Goal: Navigation & Orientation: Find specific page/section

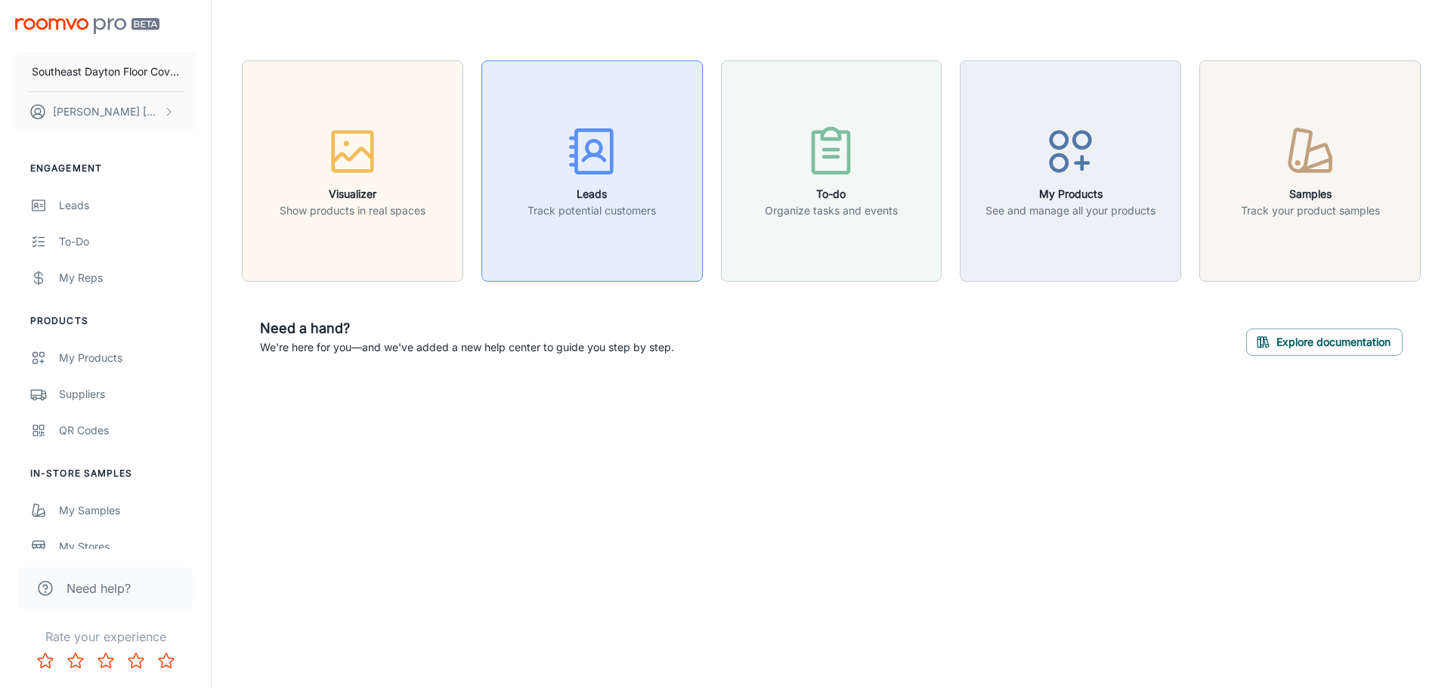
click at [605, 200] on h6 "Leads" at bounding box center [591, 194] width 128 height 17
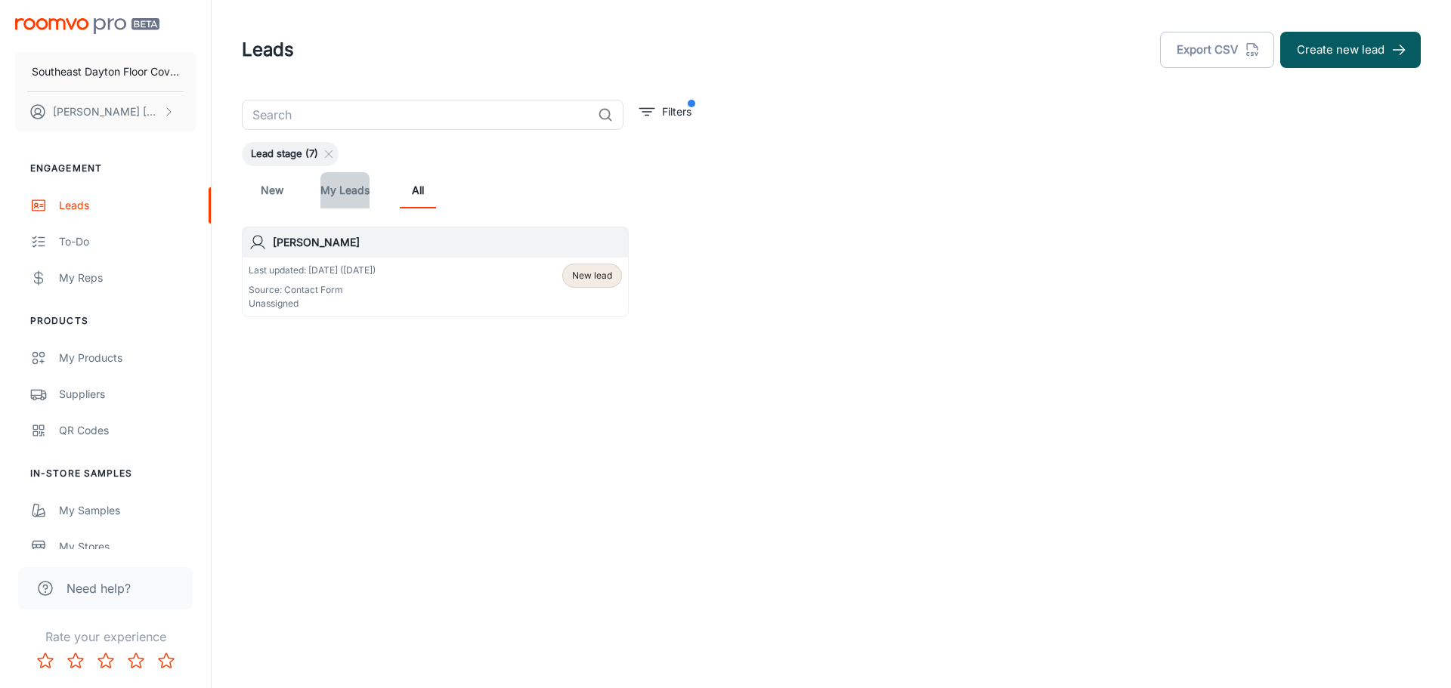
click at [348, 196] on link "My Leads" at bounding box center [344, 190] width 49 height 36
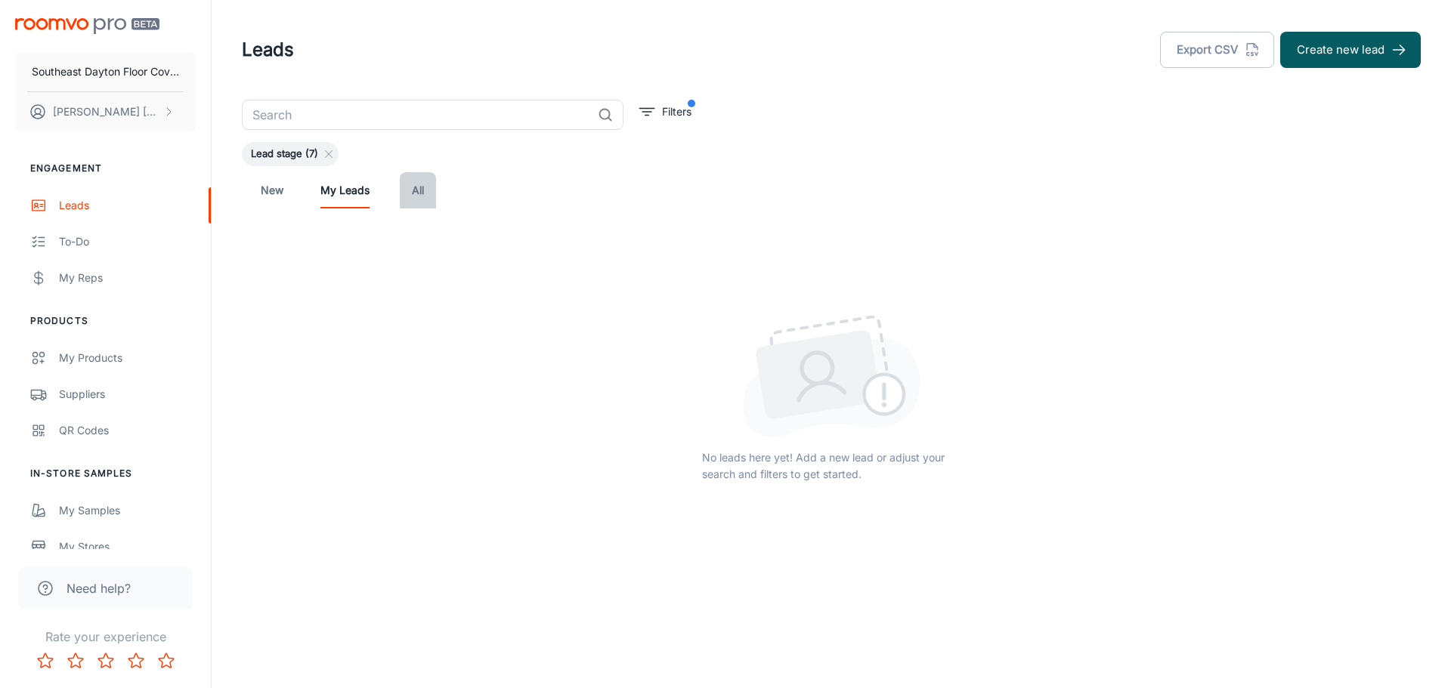
click at [412, 197] on link "All" at bounding box center [418, 190] width 36 height 36
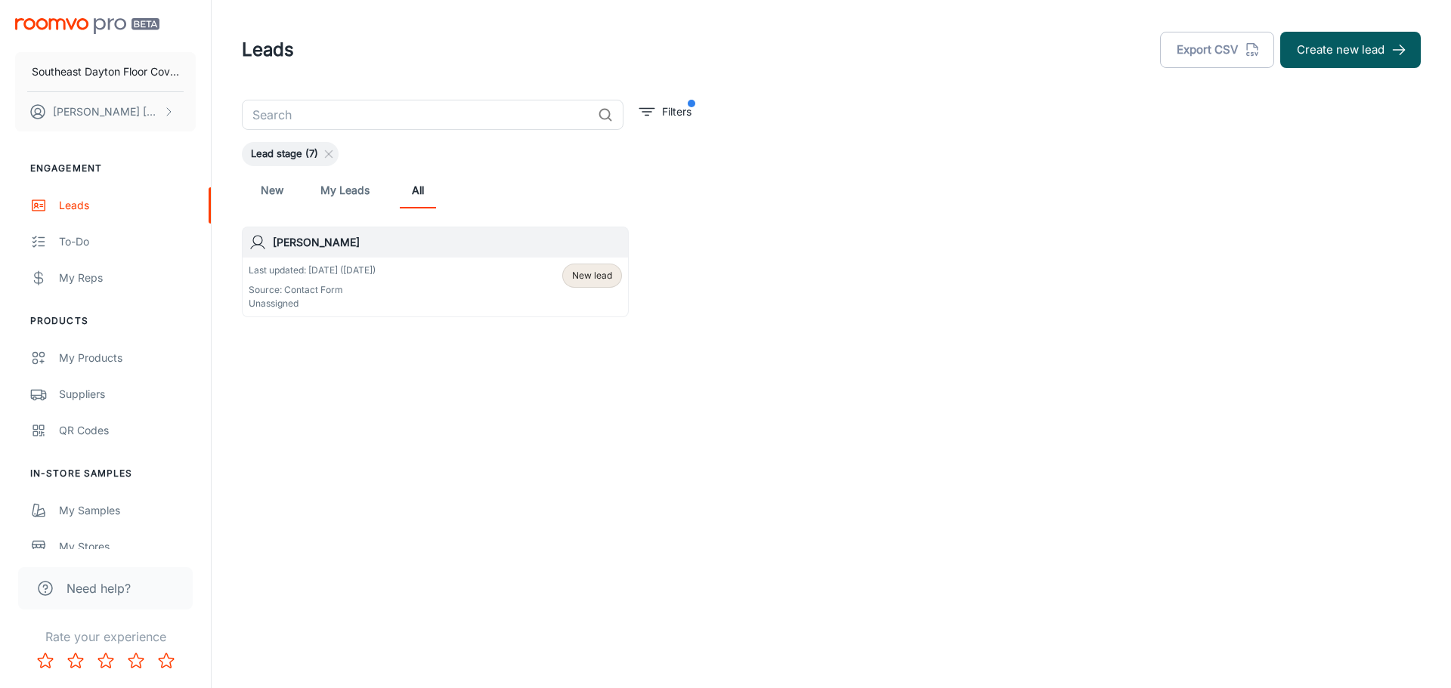
click at [274, 192] on link "New" at bounding box center [272, 190] width 36 height 36
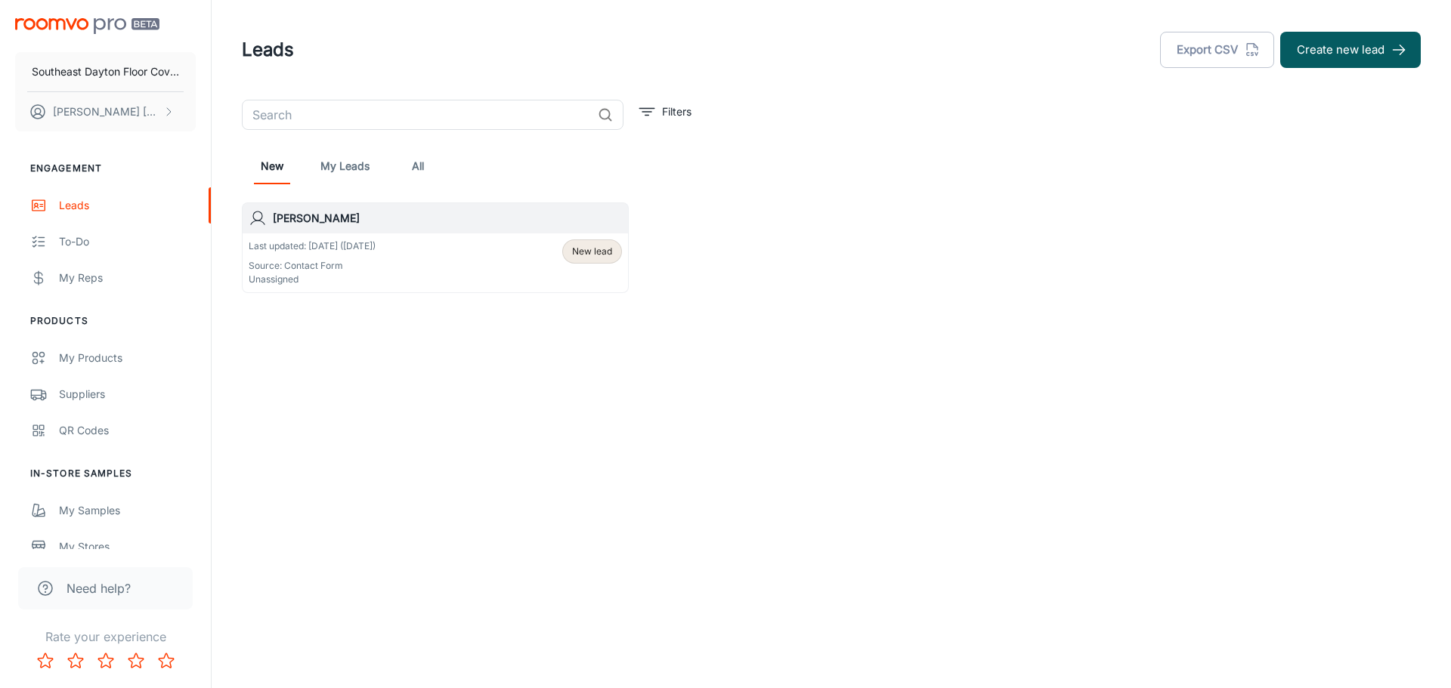
click at [582, 254] on span "New lead" at bounding box center [592, 252] width 40 height 14
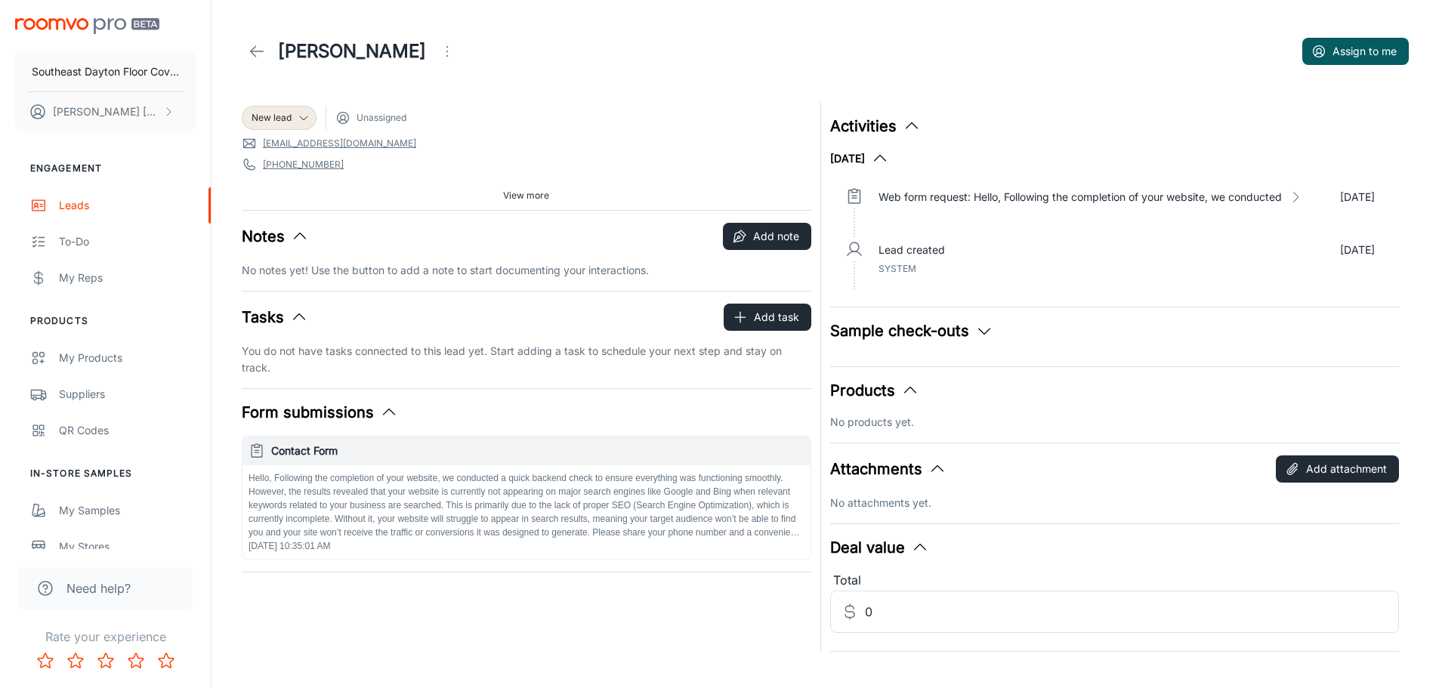
click at [960, 187] on div "Web form request: Hello, Following the completion of your website, we conducted…" at bounding box center [1127, 210] width 521 height 53
click at [965, 193] on p "Web form request: Hello, Following the completion of your website, we conducted" at bounding box center [1080, 197] width 403 height 17
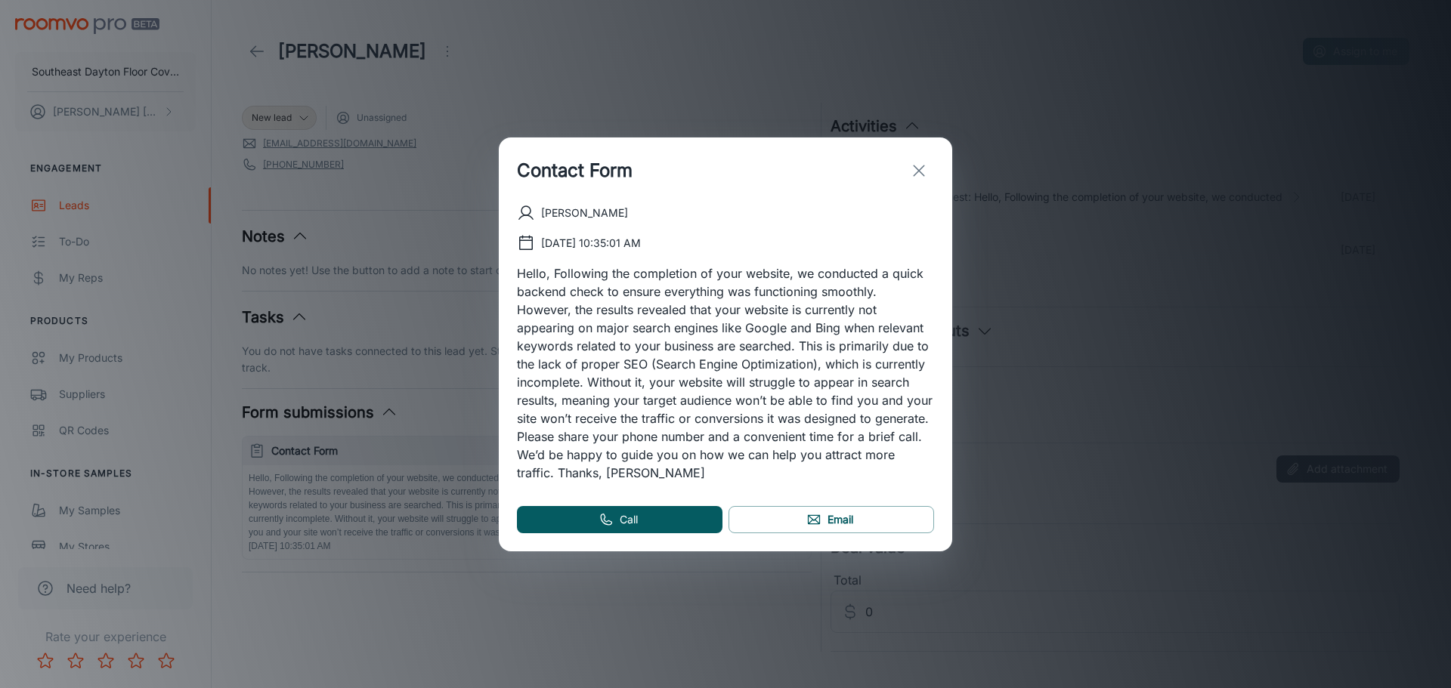
click at [916, 168] on icon "exit" at bounding box center [919, 171] width 18 height 18
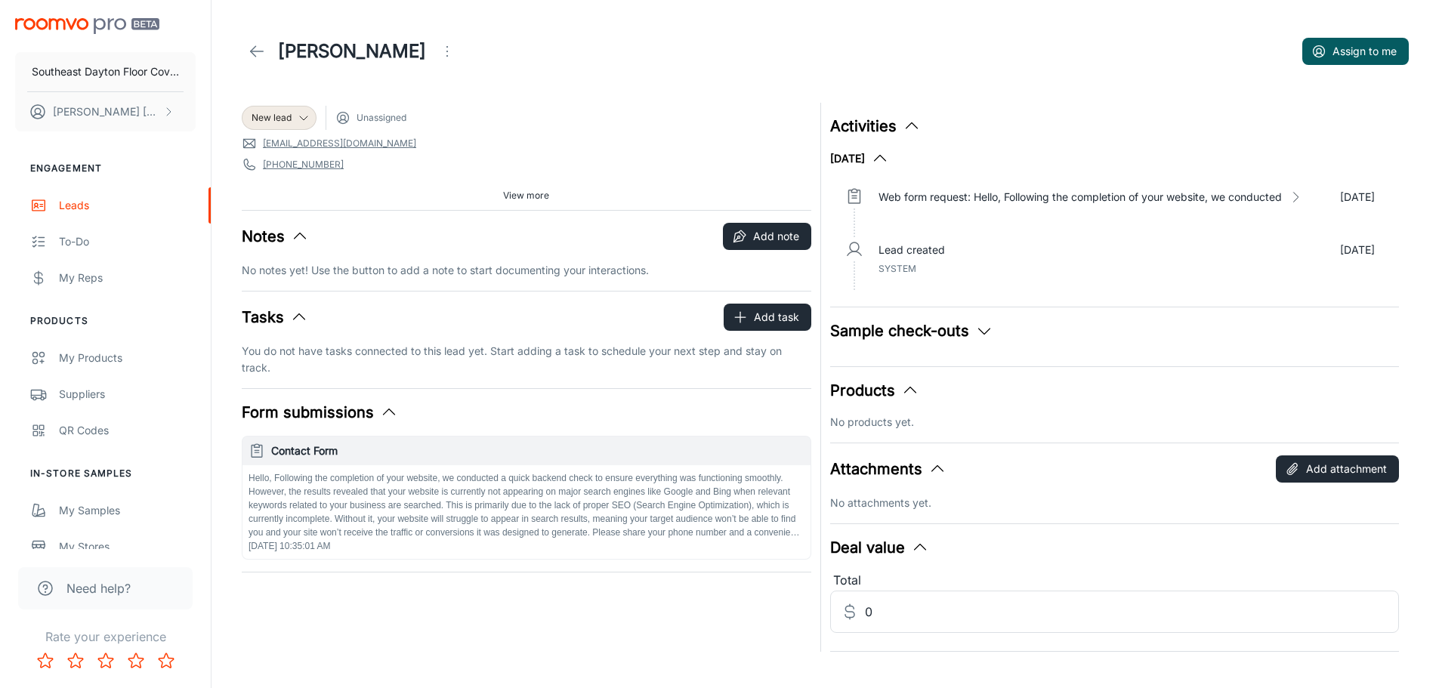
click at [258, 54] on icon at bounding box center [257, 51] width 18 height 18
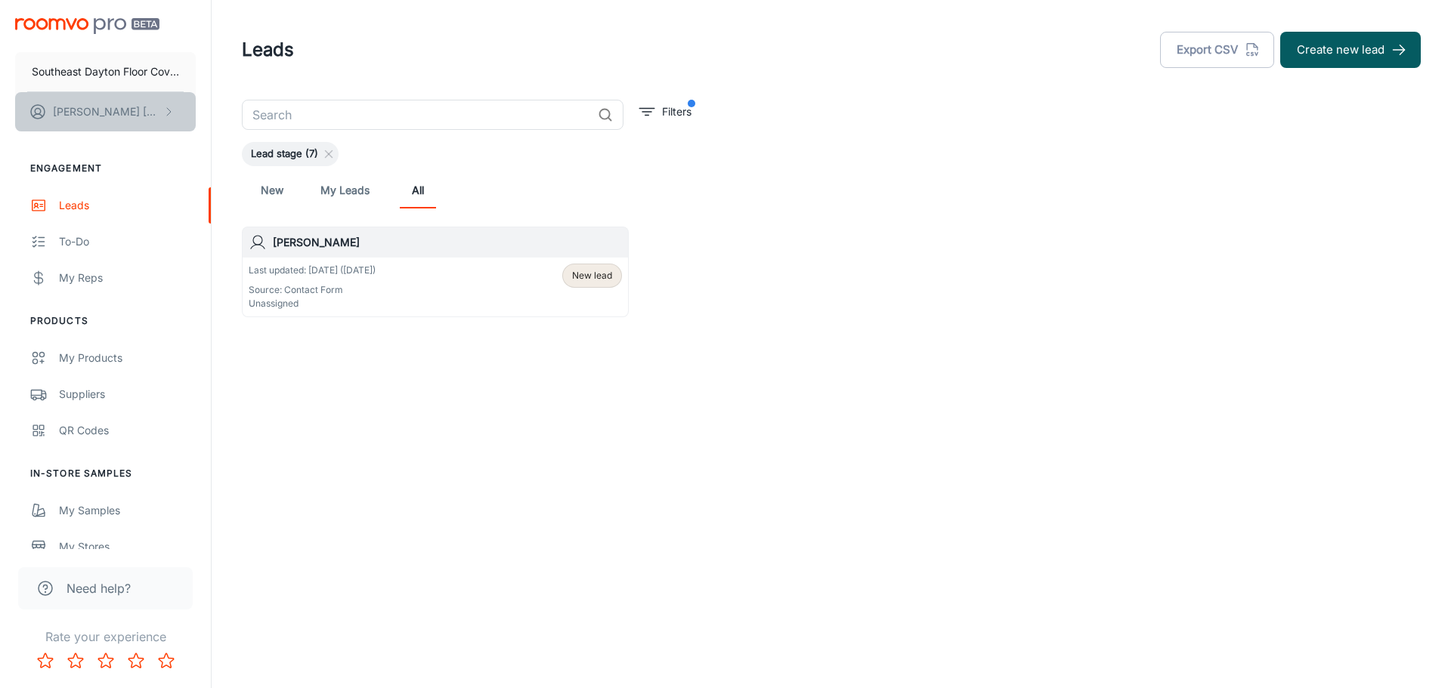
click at [85, 116] on p "[PERSON_NAME]" at bounding box center [106, 112] width 107 height 17
click at [96, 357] on div at bounding box center [725, 344] width 1451 height 688
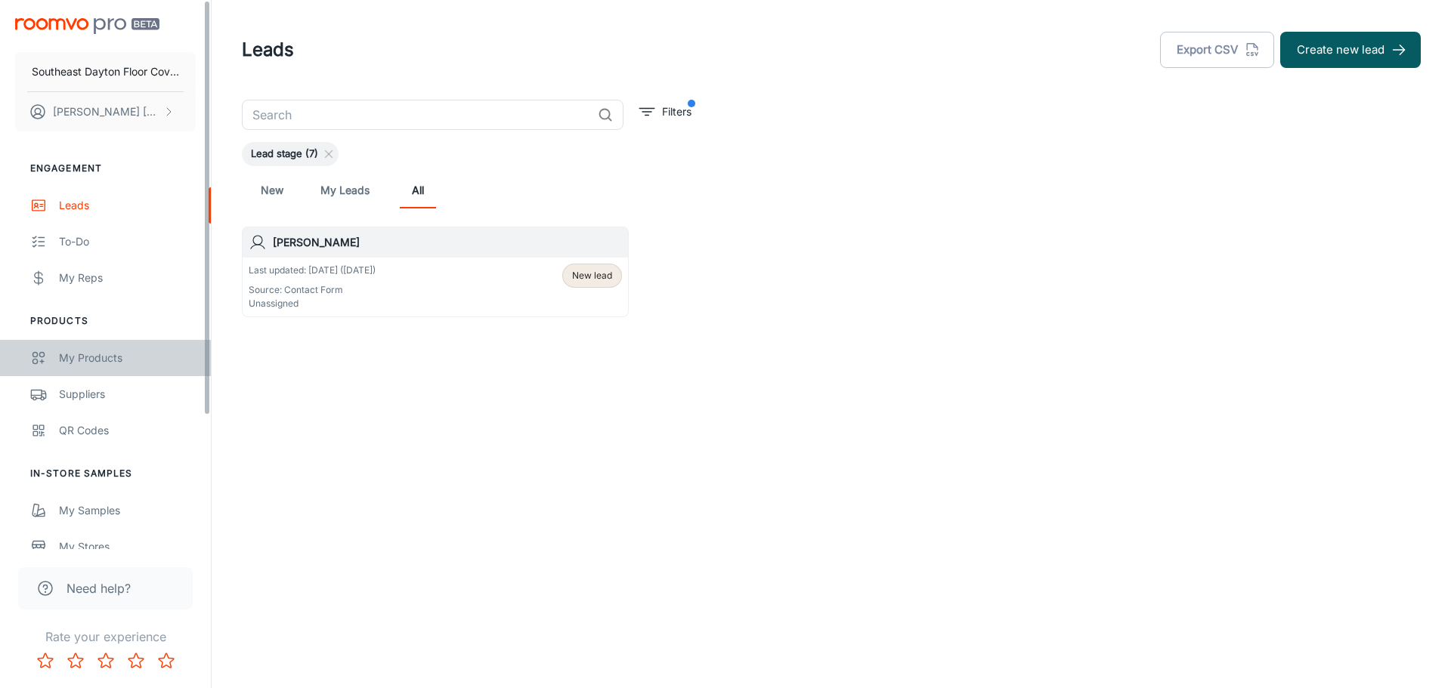
click at [96, 357] on div "My Products" at bounding box center [127, 358] width 137 height 17
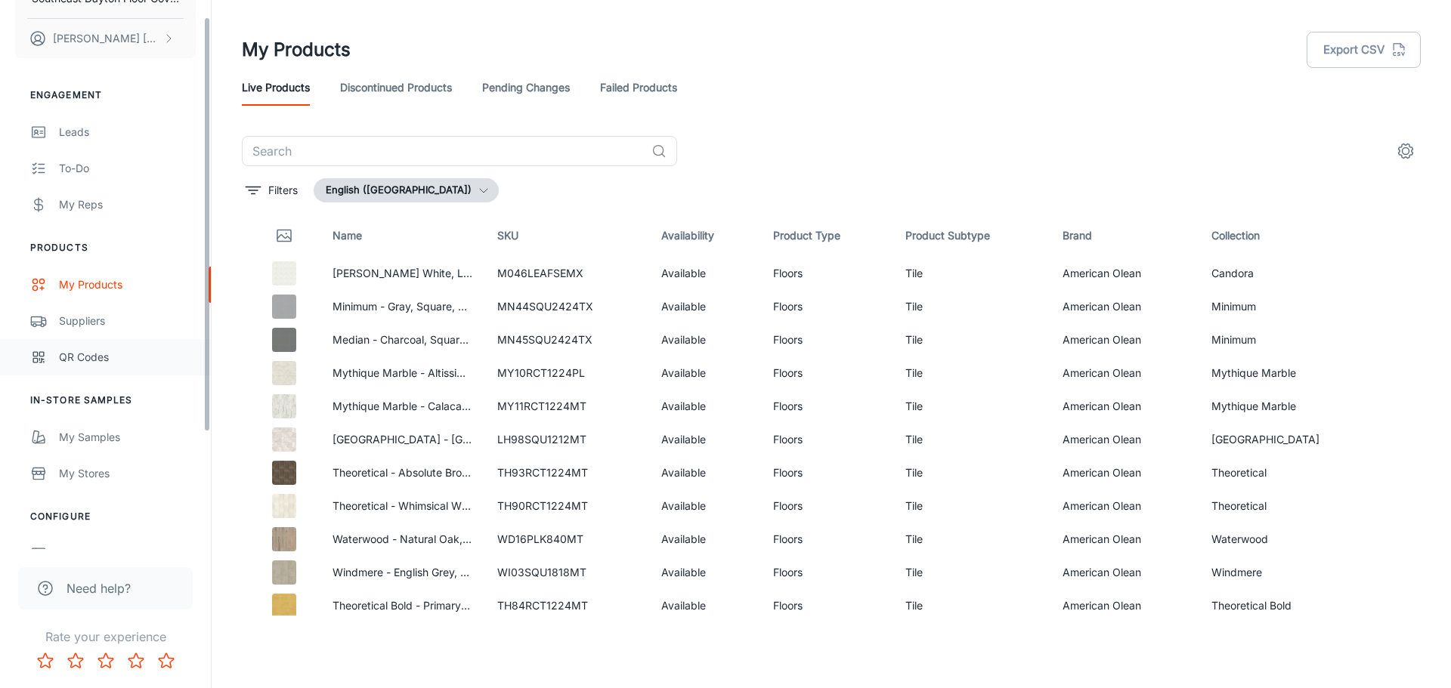
scroll to position [176, 0]
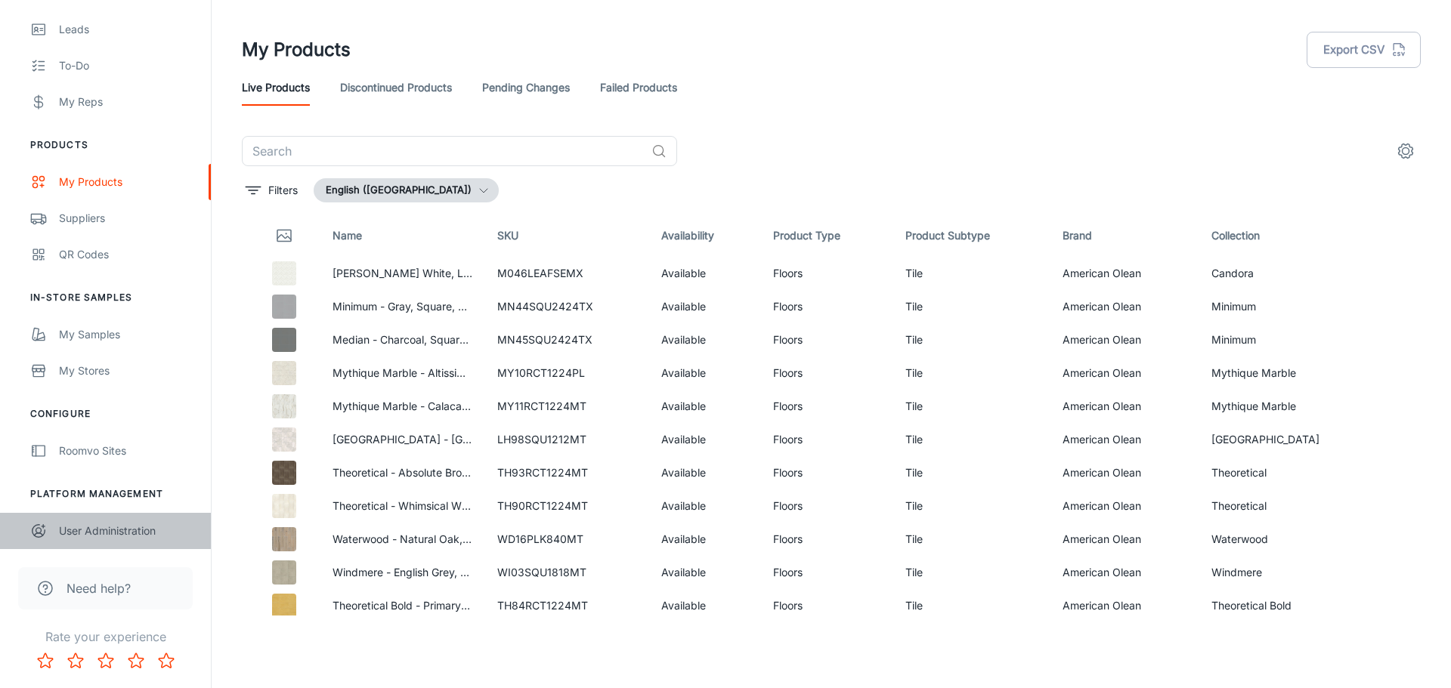
click at [111, 523] on div "User Administration" at bounding box center [127, 531] width 137 height 17
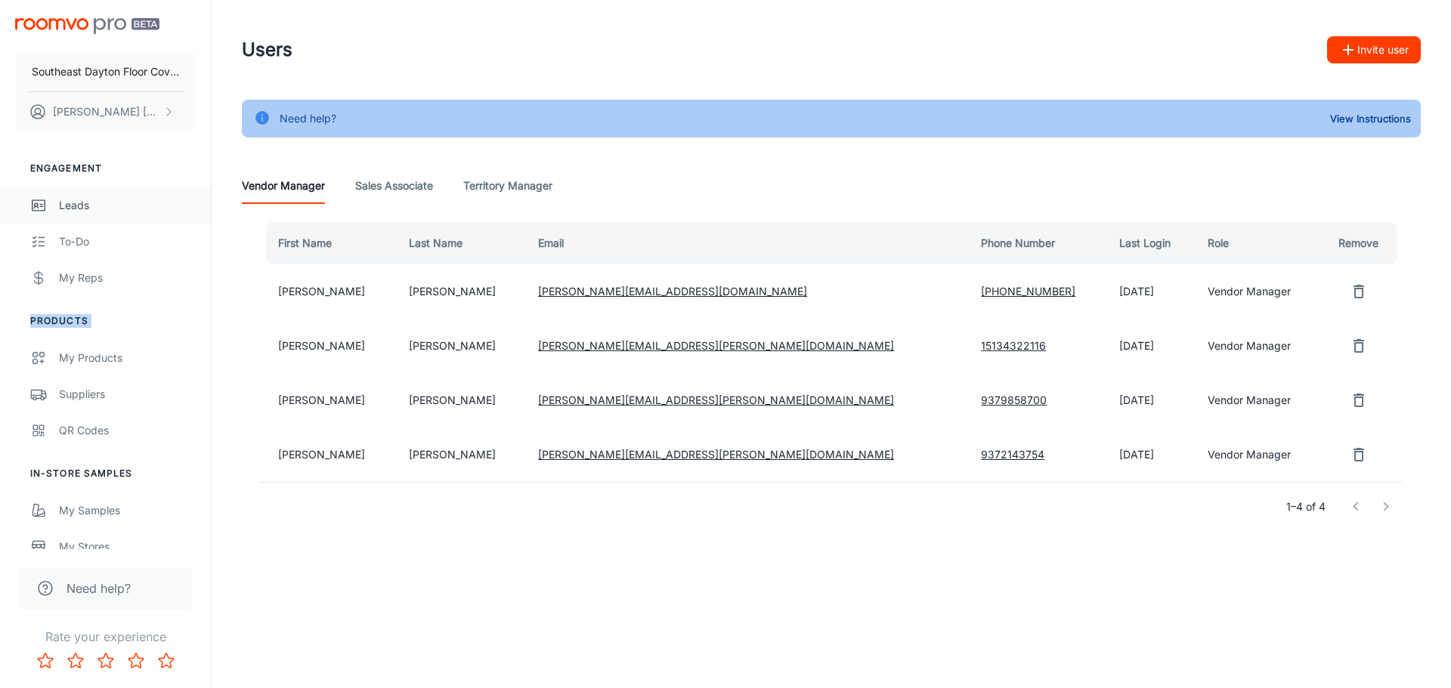
drag, startPoint x: 0, startPoint y: 372, endPoint x: 0, endPoint y: 215, distance: 156.4
click at [4, 344] on ul "Products My Products Suppliers QR Codes" at bounding box center [105, 381] width 211 height 134
click at [654, 76] on header "Users Invite user" at bounding box center [831, 50] width 1215 height 100
click at [416, 187] on Associate "Sales Associate" at bounding box center [394, 186] width 78 height 36
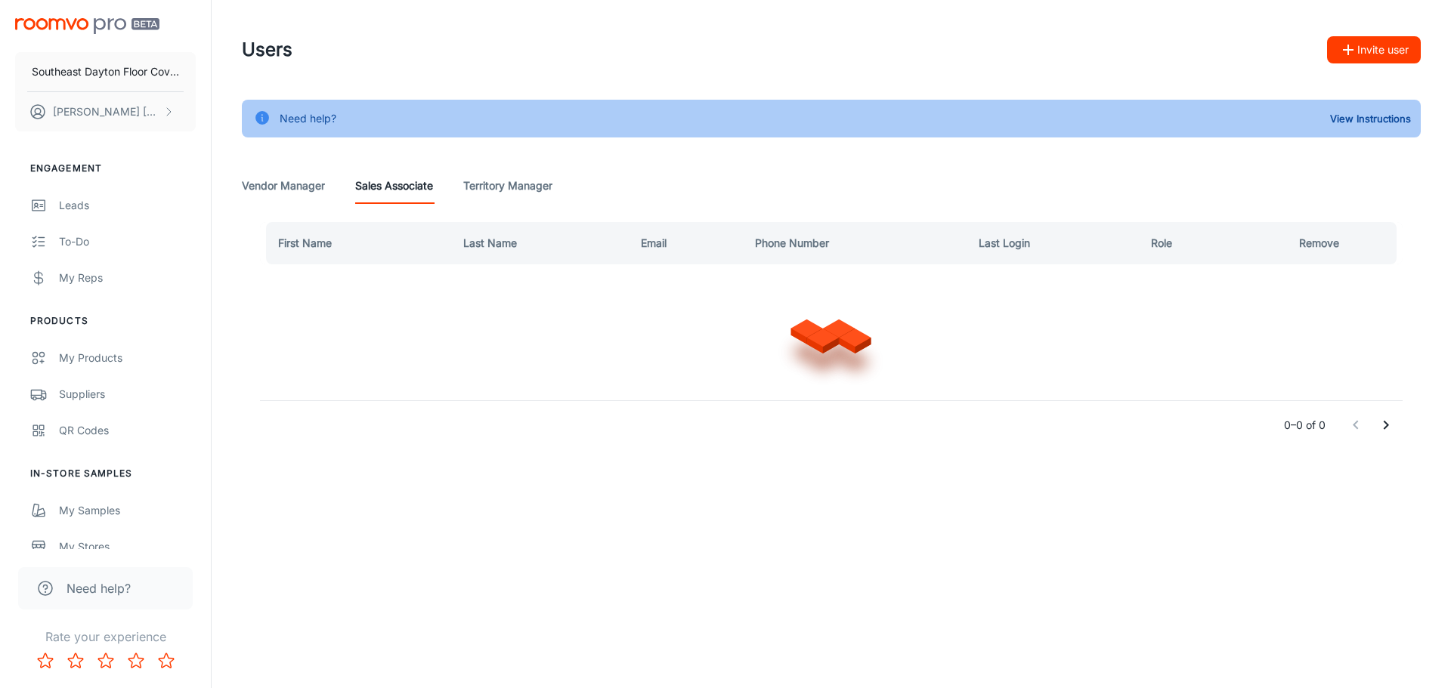
click at [535, 192] on Manager "Territory Manager" at bounding box center [507, 186] width 89 height 36
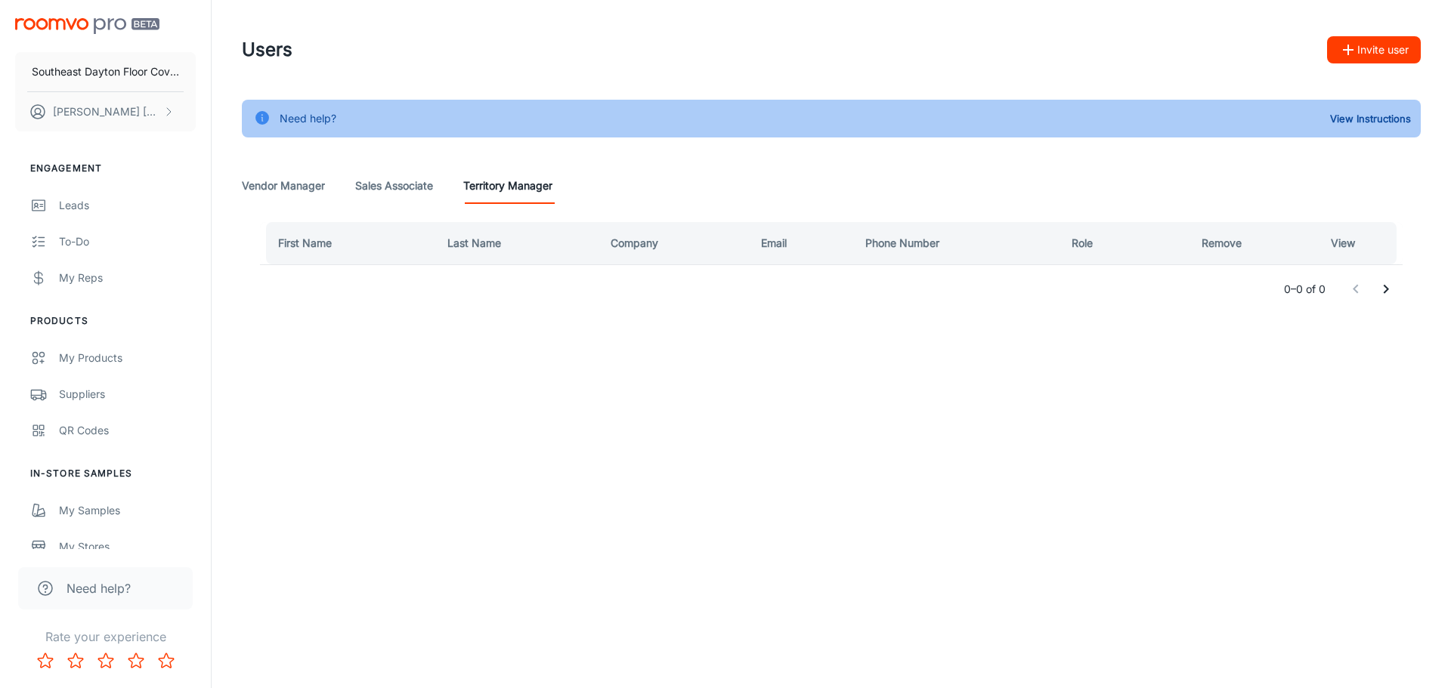
click at [280, 187] on Manager "Vendor Manager" at bounding box center [283, 186] width 83 height 36
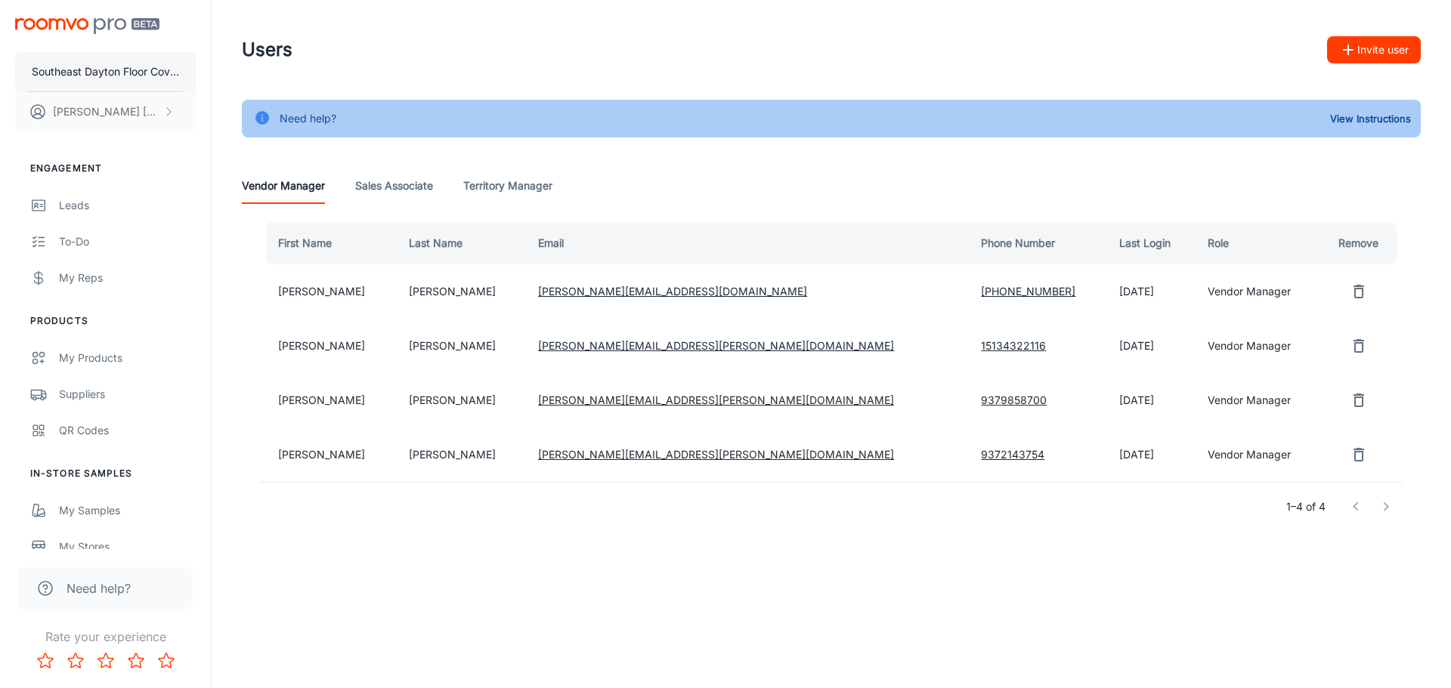
click at [127, 71] on p "Southeast Dayton Floor Coverings International" at bounding box center [105, 71] width 147 height 17
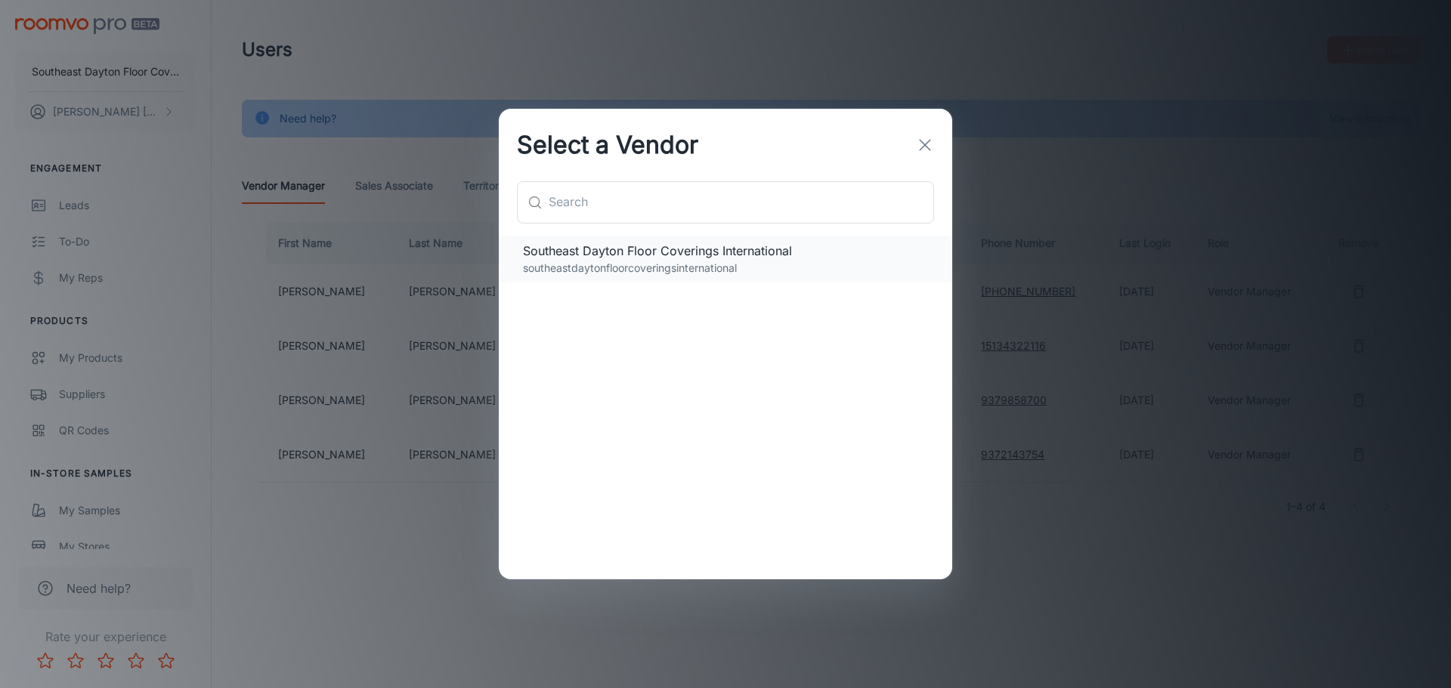
click at [595, 269] on p "southeastdaytonfloorcoveringsinternational" at bounding box center [725, 268] width 405 height 17
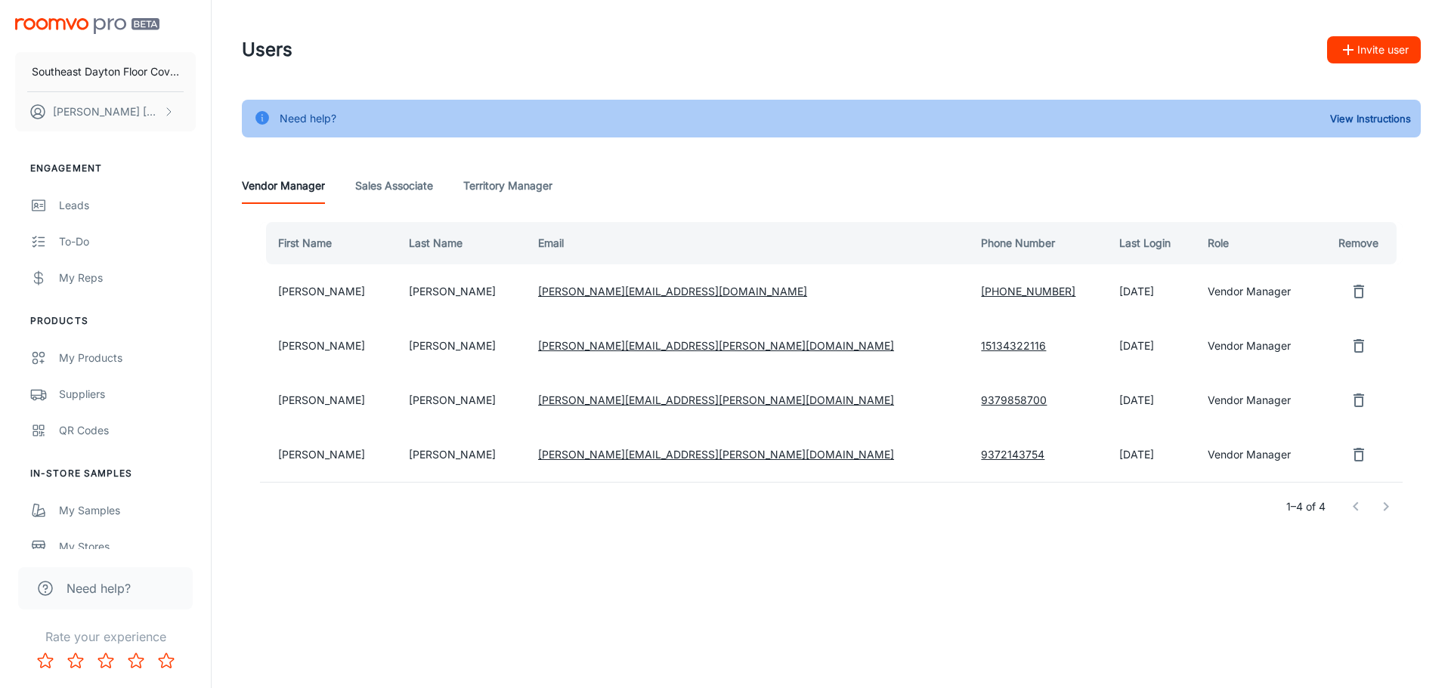
click at [117, 26] on img "scrollable content" at bounding box center [87, 26] width 144 height 16
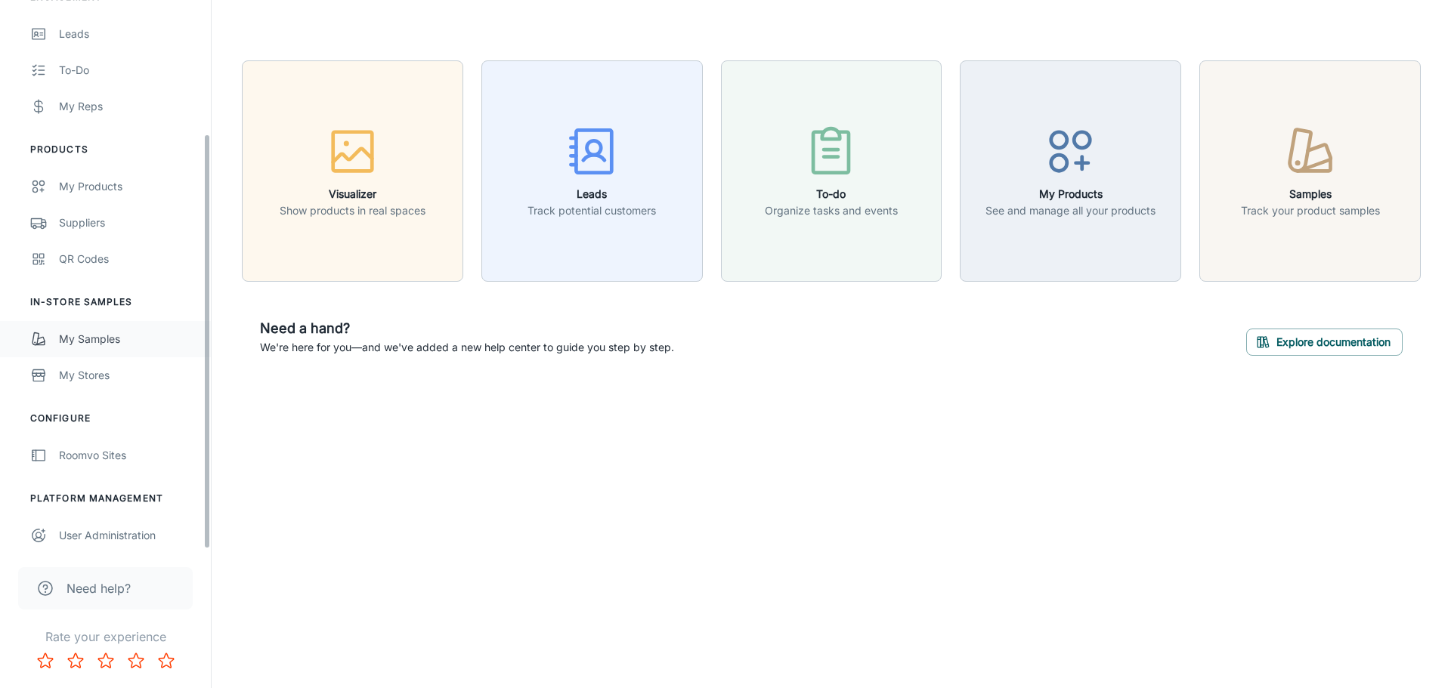
scroll to position [176, 0]
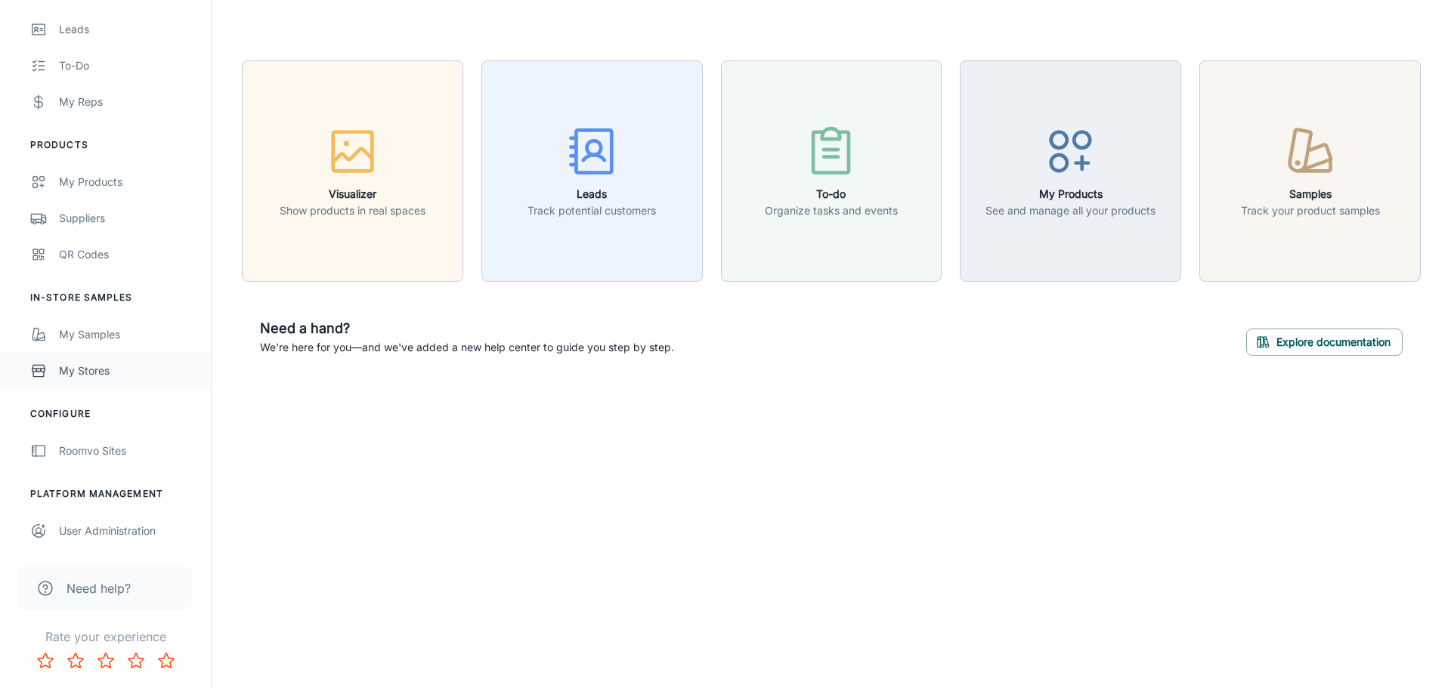
click at [109, 372] on div "My Stores" at bounding box center [127, 371] width 137 height 17
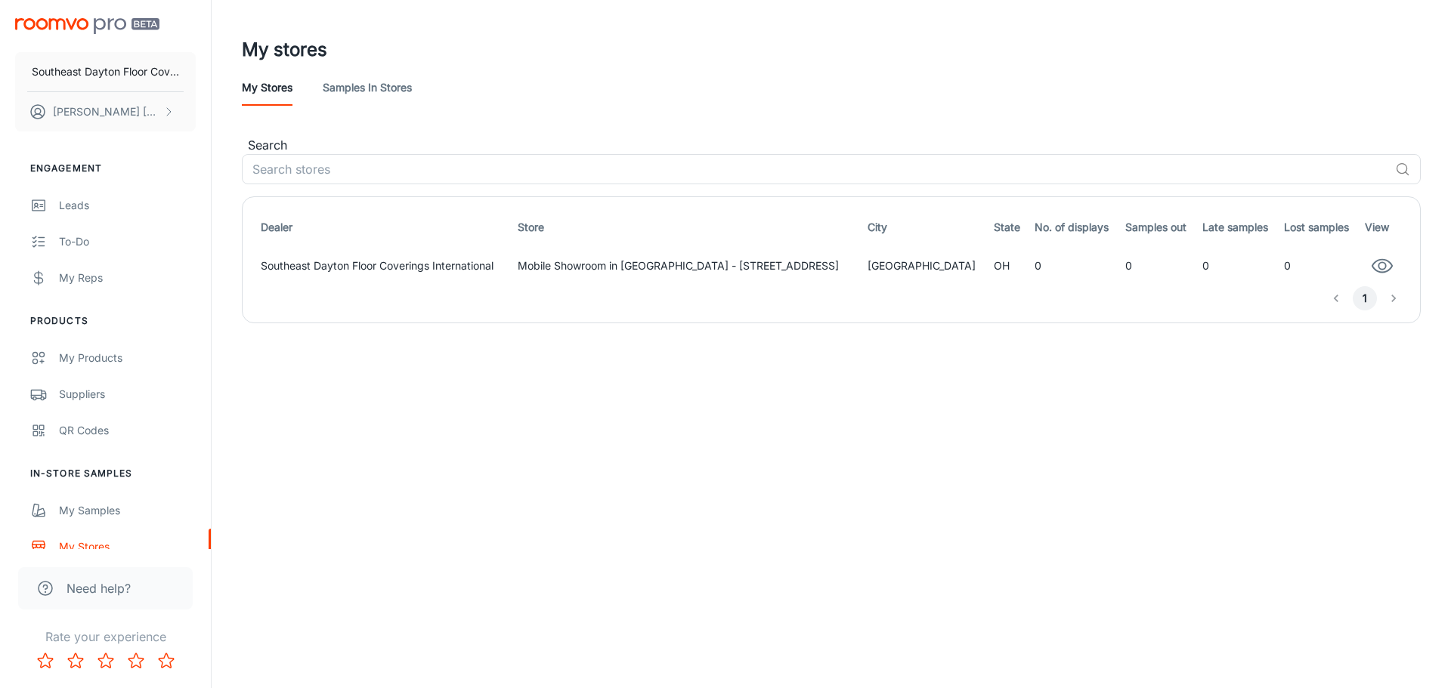
click at [107, 29] on img "scrollable content" at bounding box center [87, 26] width 144 height 16
